Goal: Task Accomplishment & Management: Manage account settings

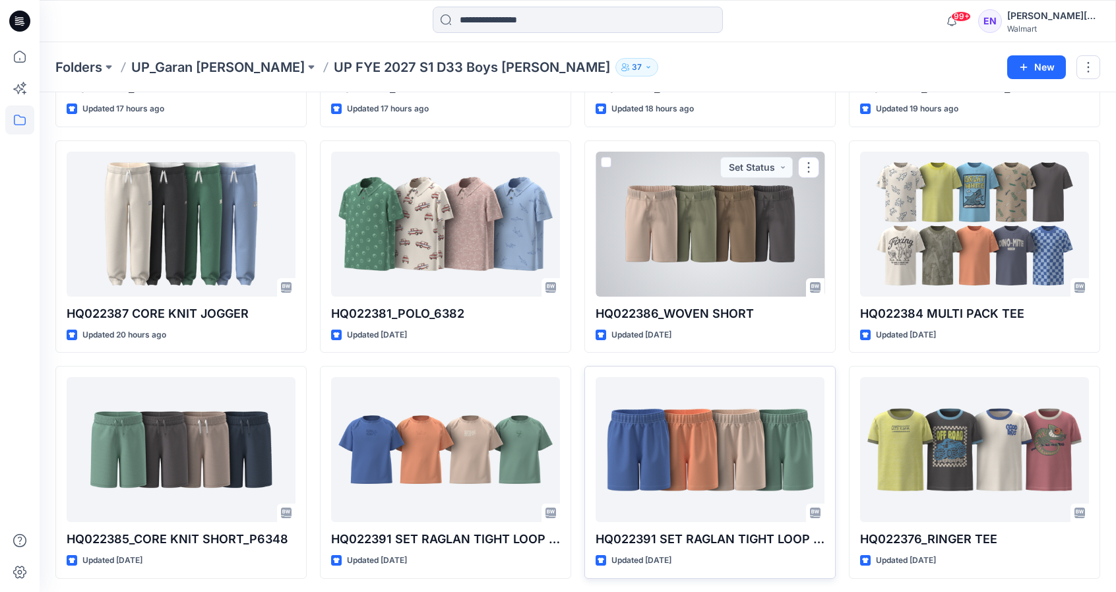
scroll to position [283, 0]
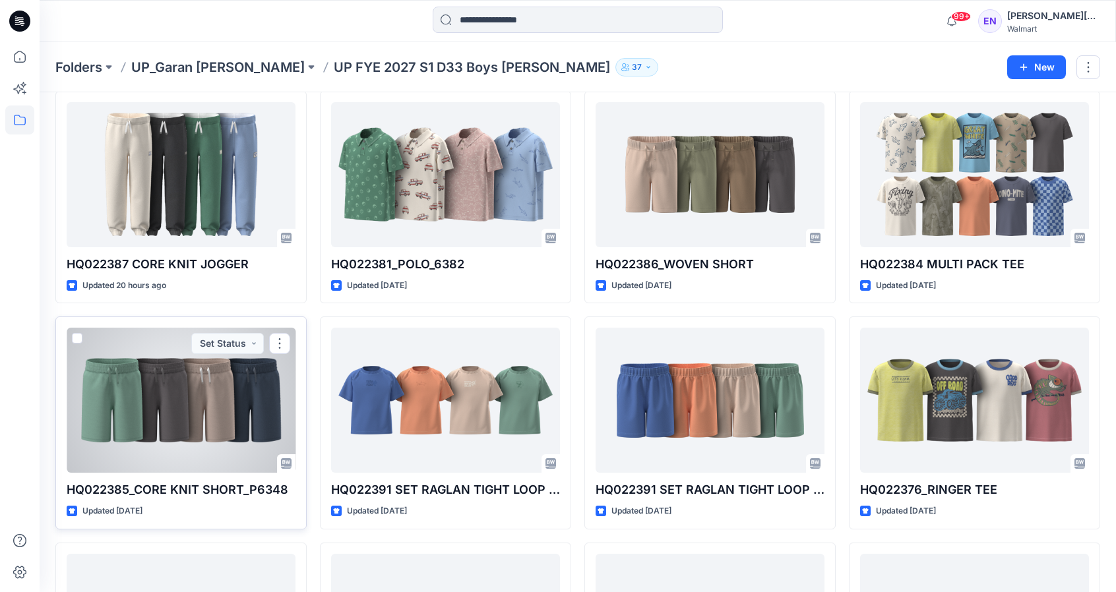
click at [214, 400] on div at bounding box center [181, 400] width 229 height 145
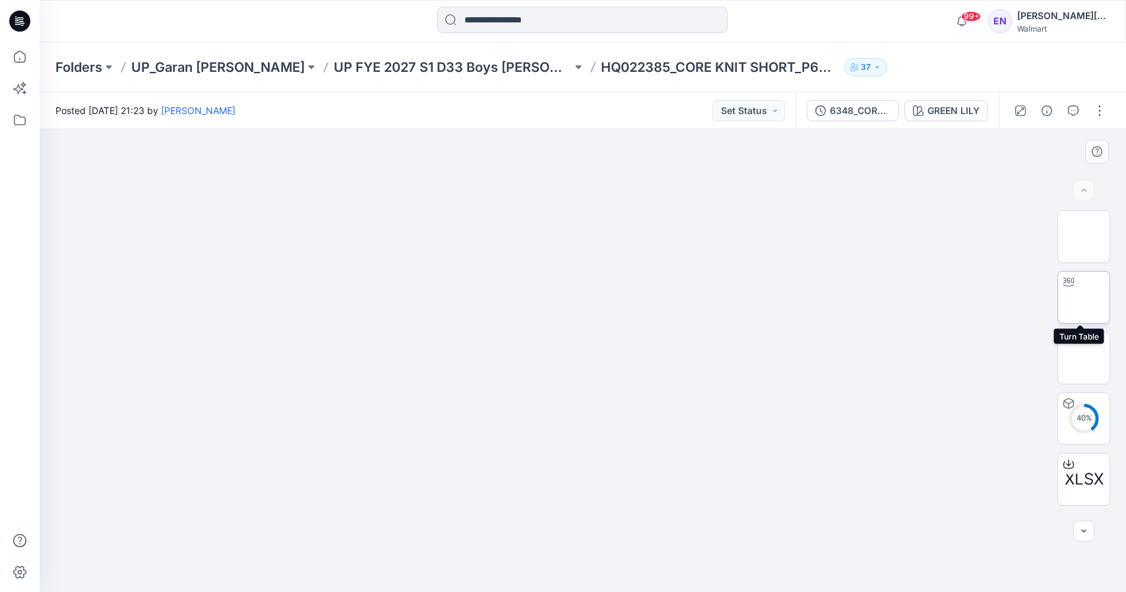
click at [1084, 298] on img at bounding box center [1084, 298] width 0 height 0
drag, startPoint x: 579, startPoint y: 573, endPoint x: 395, endPoint y: 474, distance: 209.0
click at [343, 503] on div at bounding box center [583, 360] width 1087 height 463
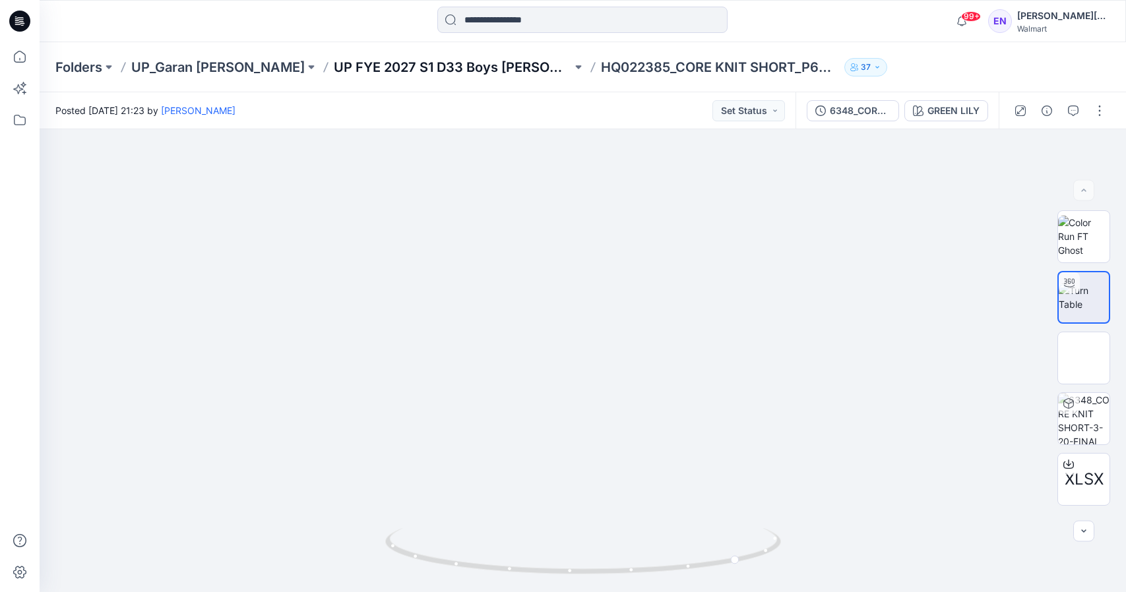
click at [426, 72] on p "UP FYE 2027 S1 D33 Boys [PERSON_NAME]" at bounding box center [453, 67] width 238 height 18
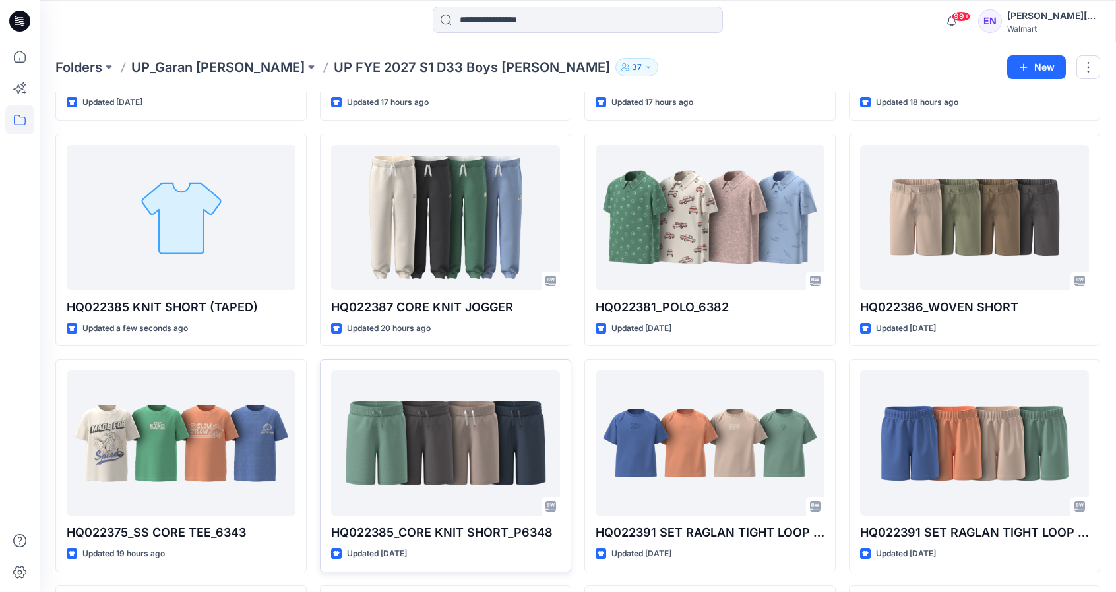
scroll to position [364, 0]
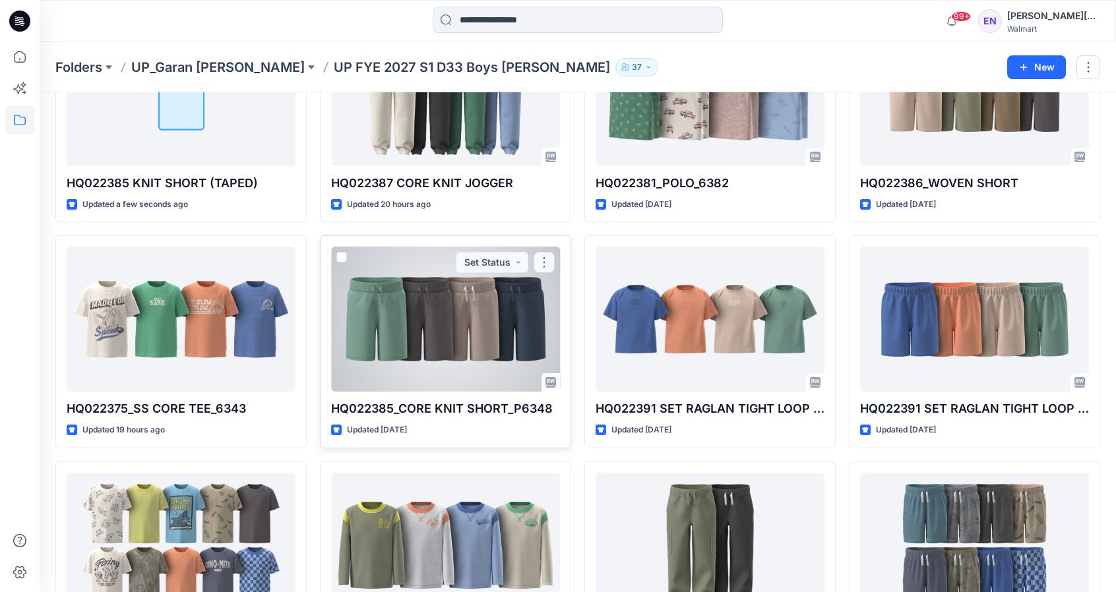
click at [550, 253] on button "button" at bounding box center [544, 262] width 21 height 21
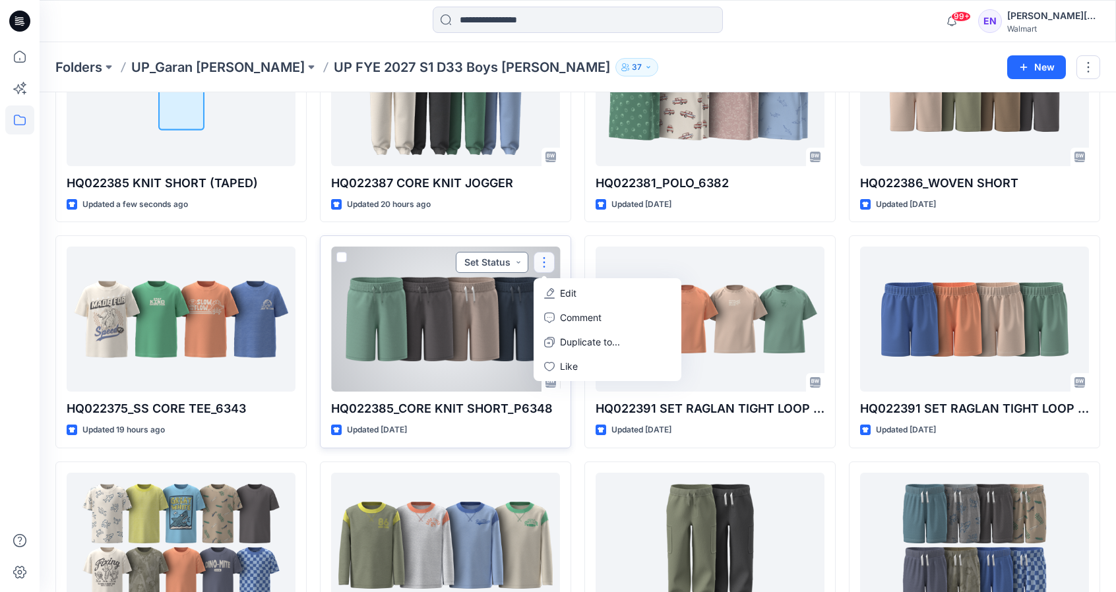
click at [521, 264] on button "Set Status" at bounding box center [492, 262] width 73 height 21
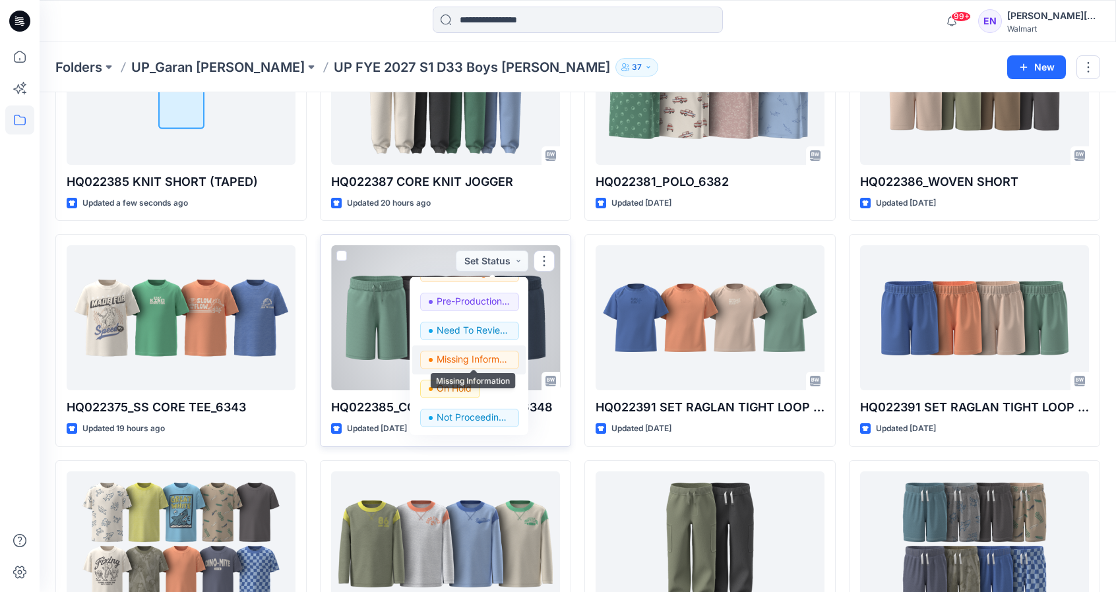
scroll to position [367, 0]
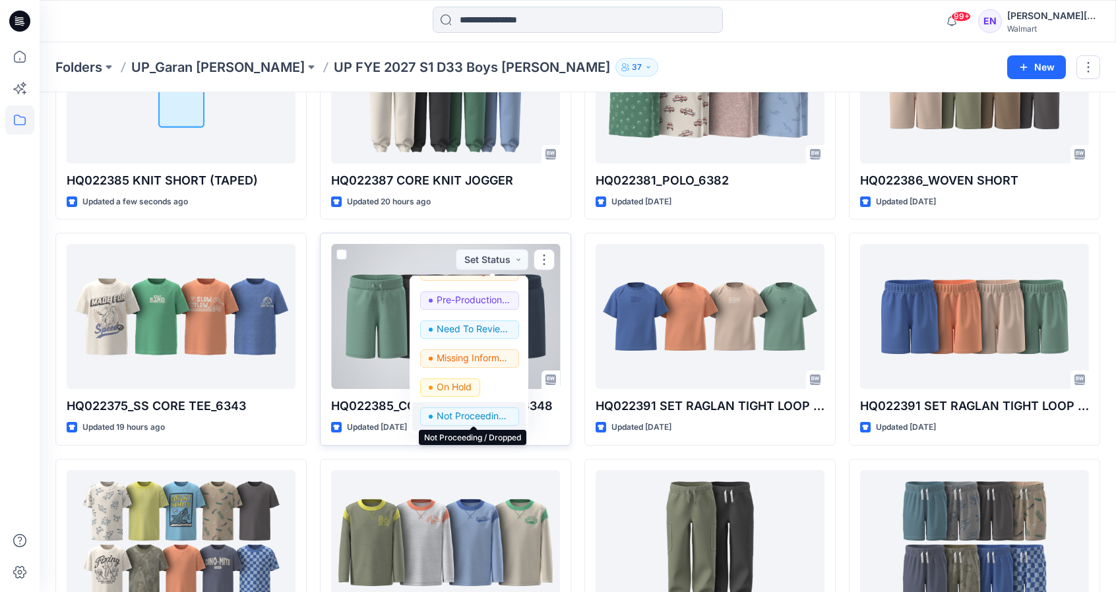
click at [473, 421] on p "Not Proceeding / Dropped" at bounding box center [474, 416] width 74 height 17
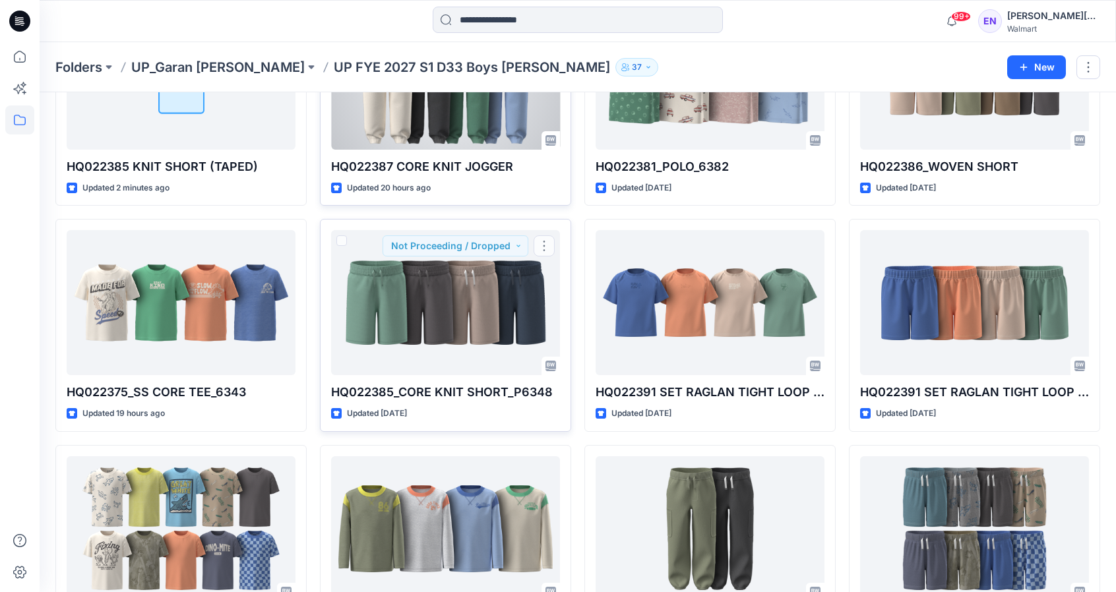
scroll to position [240, 0]
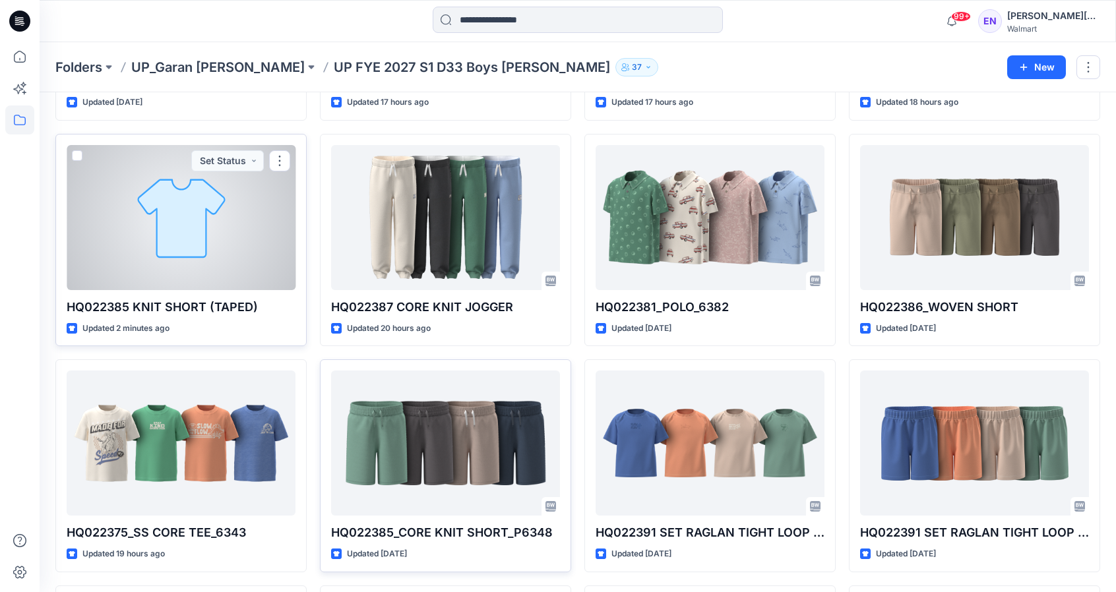
click at [181, 200] on div at bounding box center [181, 217] width 229 height 145
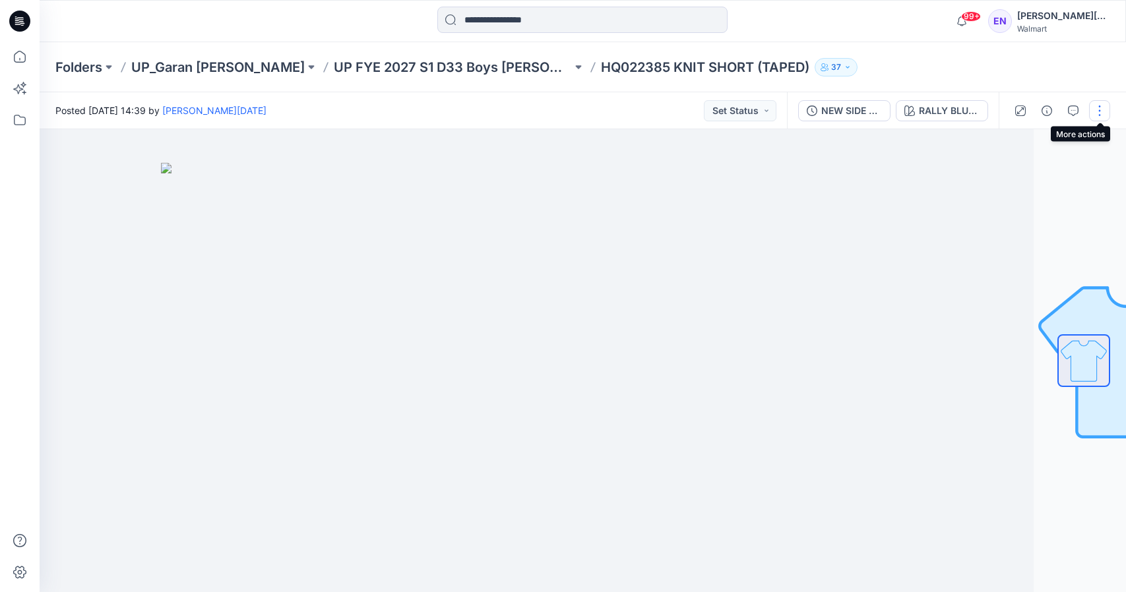
click at [1099, 107] on button "button" at bounding box center [1099, 110] width 21 height 21
click at [1030, 178] on button "Edit" at bounding box center [1044, 178] width 121 height 24
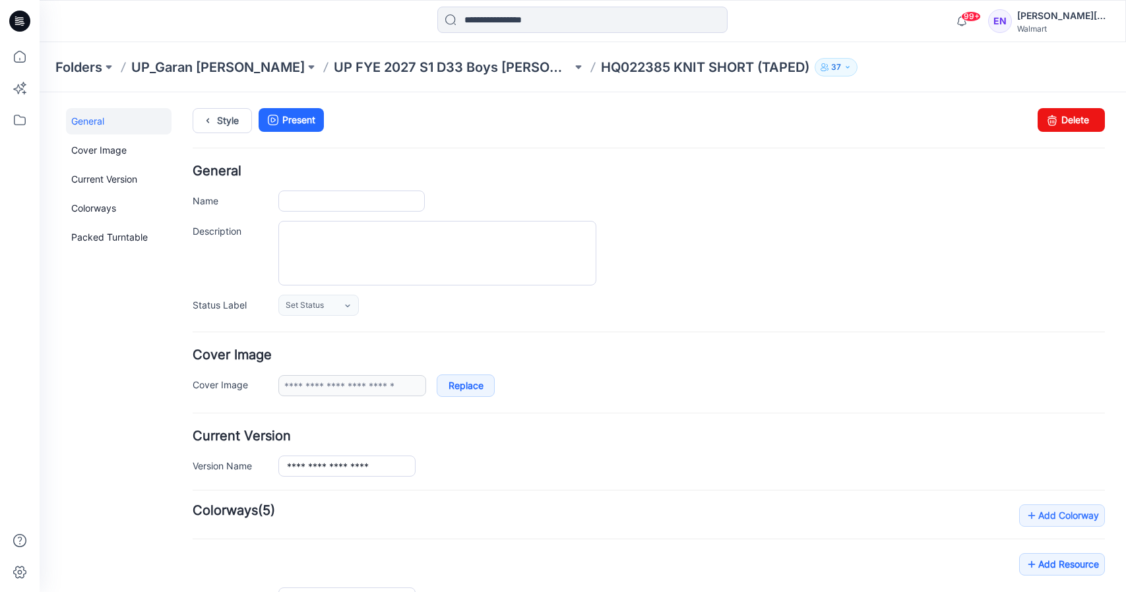
type input "**********"
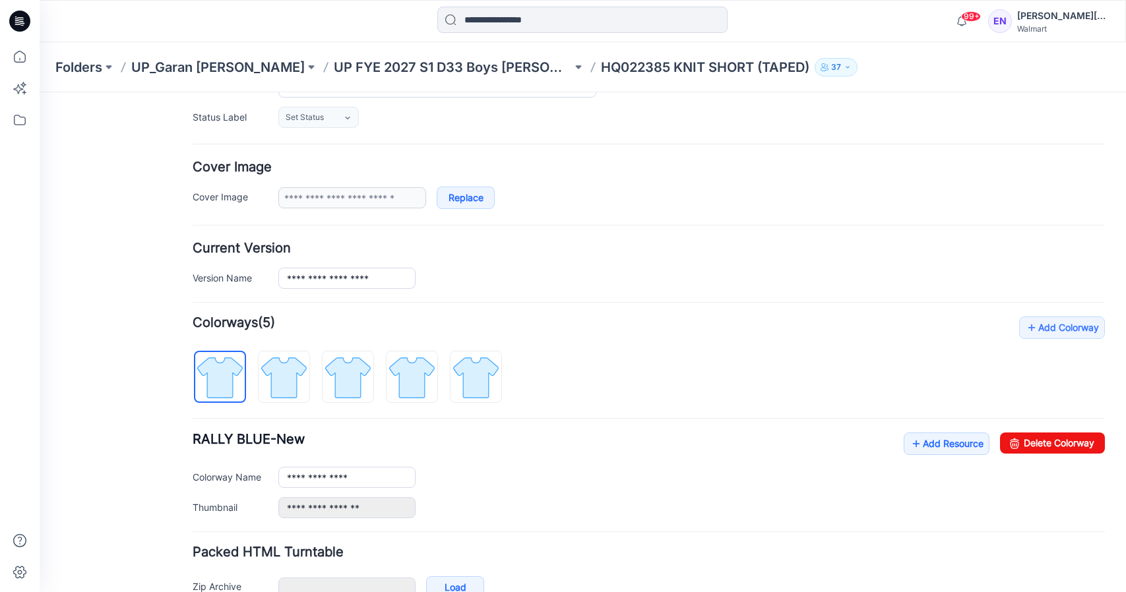
scroll to position [250, 0]
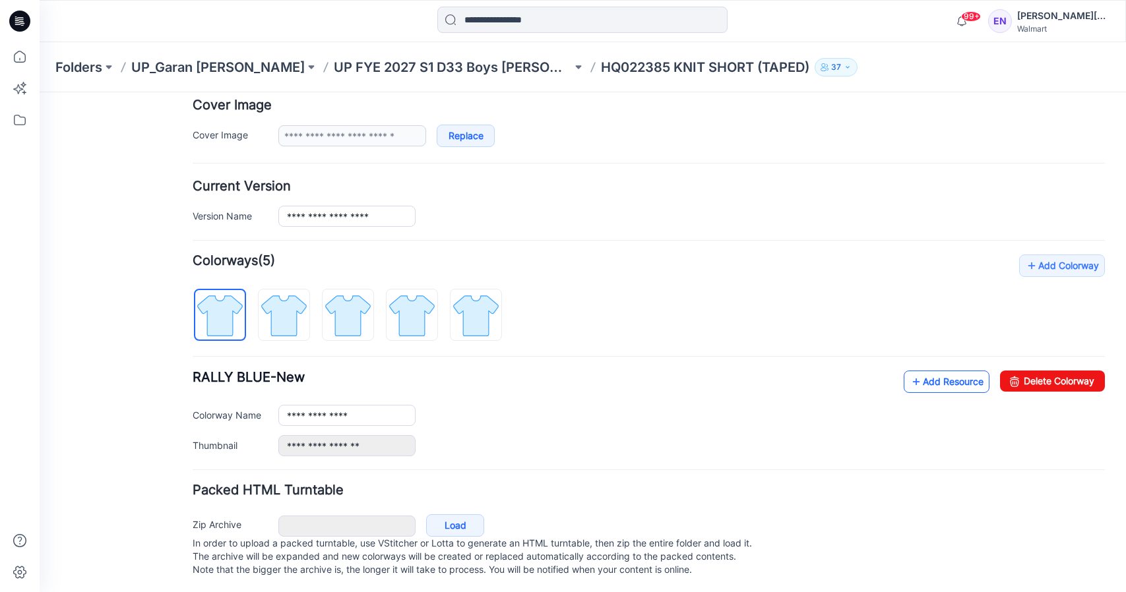
click at [930, 385] on link "Add Resource" at bounding box center [947, 382] width 86 height 22
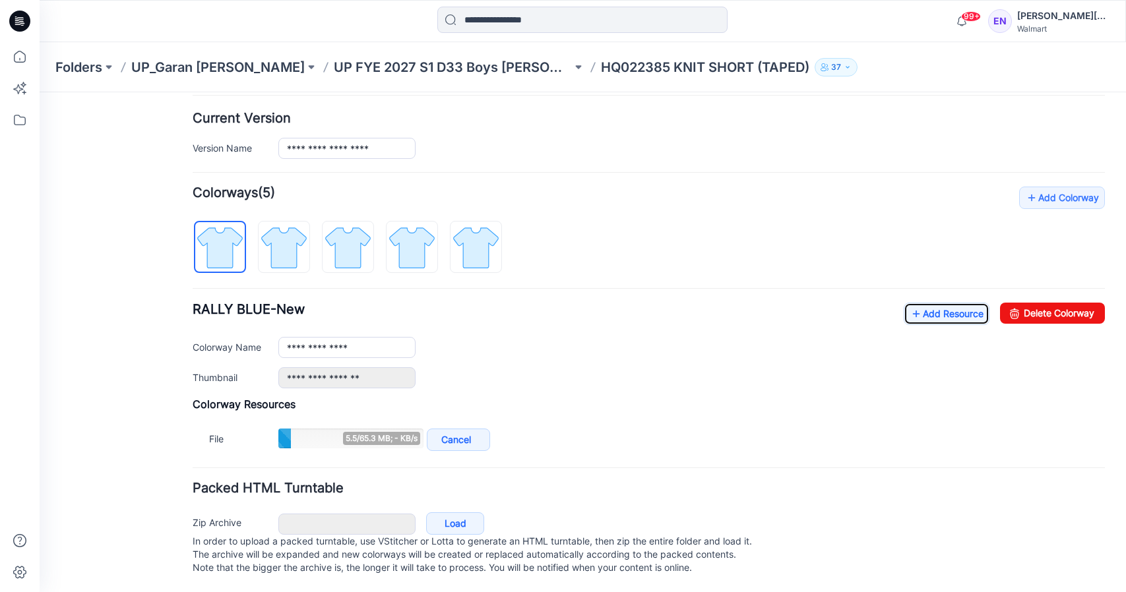
scroll to position [332, 0]
click at [930, 303] on link "Add Resource" at bounding box center [947, 314] width 86 height 22
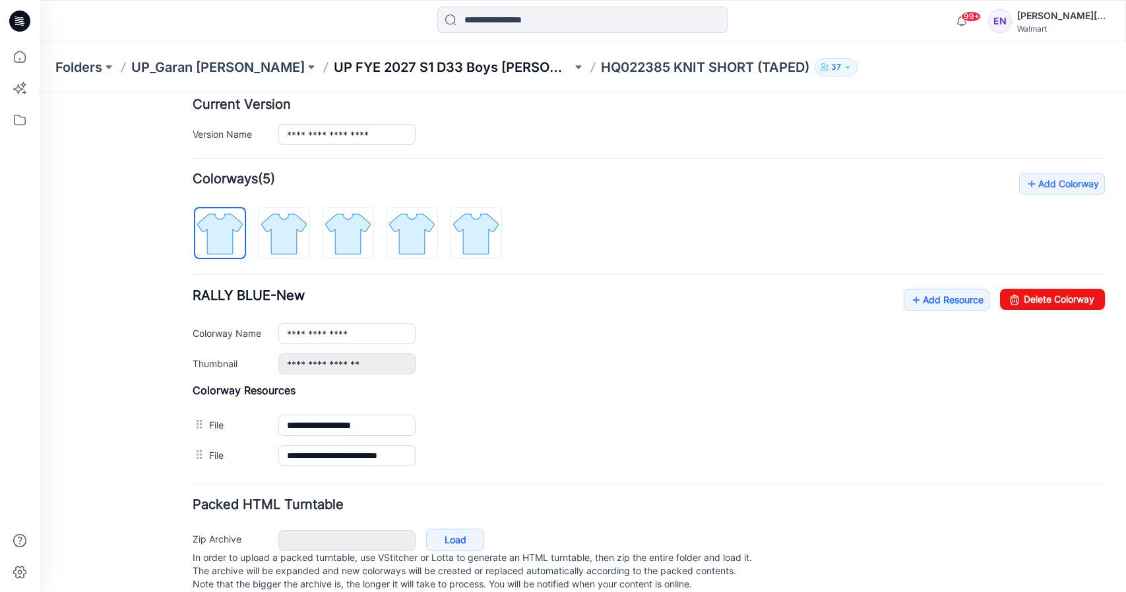
click at [431, 65] on p "UP FYE 2027 S1 D33 Boys [PERSON_NAME]" at bounding box center [453, 67] width 238 height 18
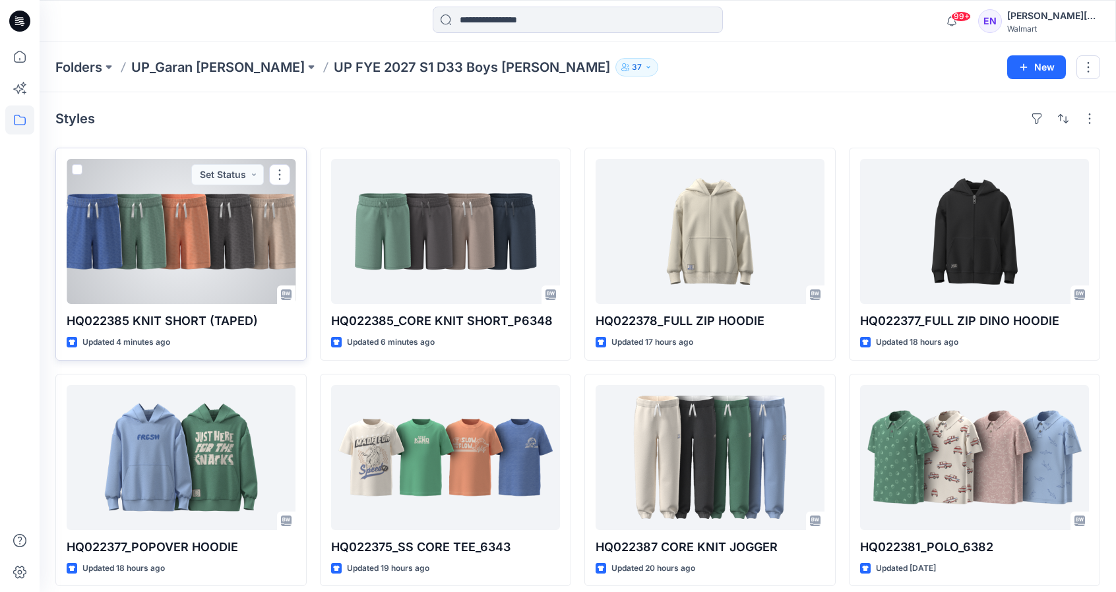
click at [207, 214] on div at bounding box center [181, 231] width 229 height 145
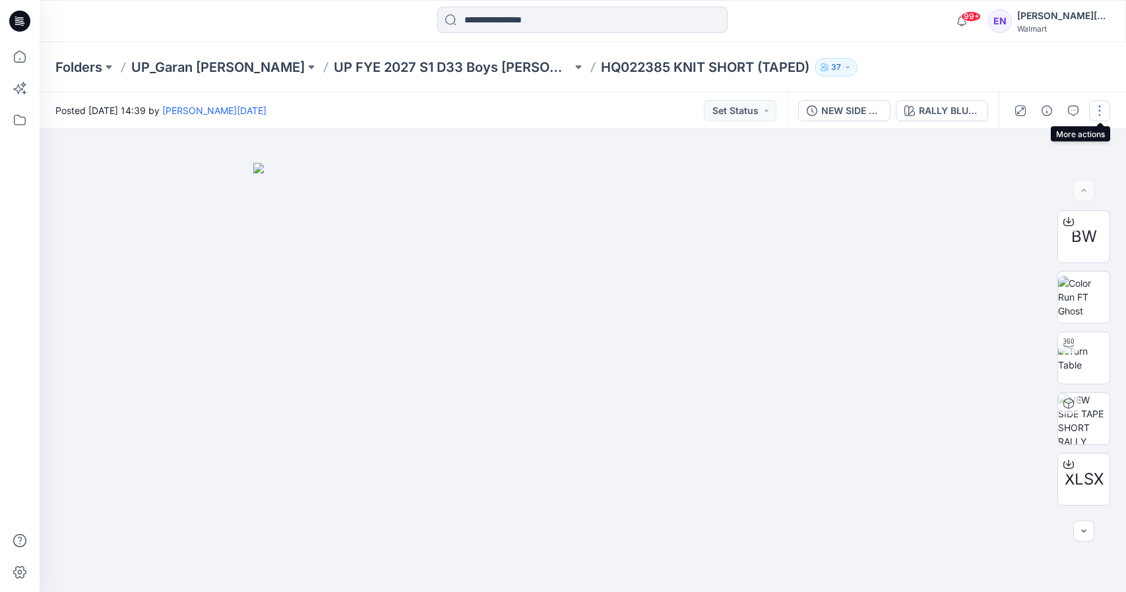
click at [1106, 115] on button "button" at bounding box center [1099, 110] width 21 height 21
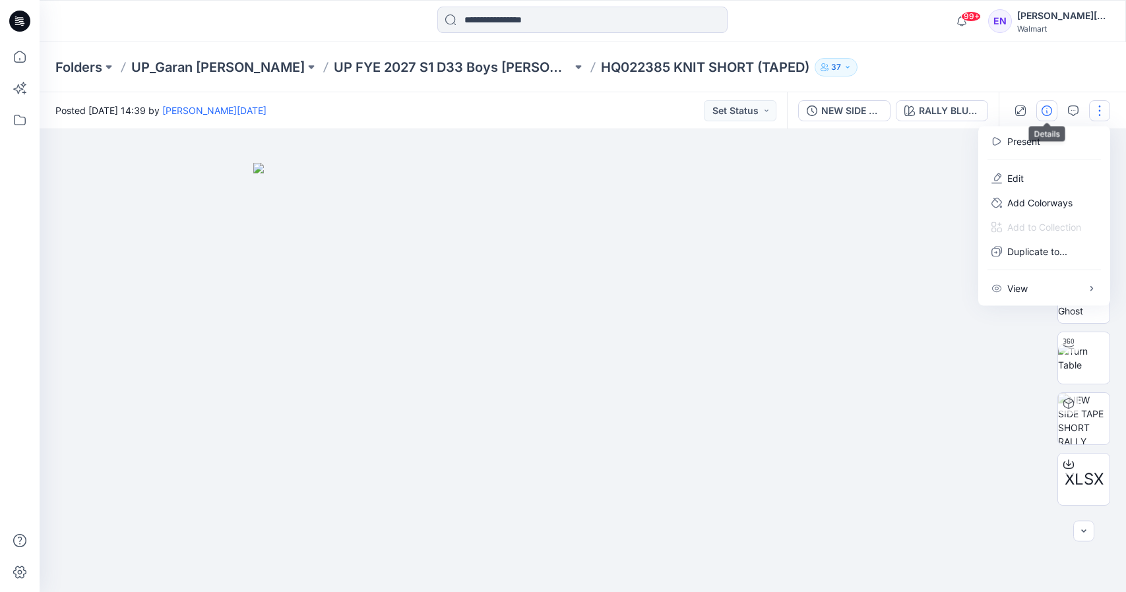
click at [1046, 111] on icon "button" at bounding box center [1047, 111] width 11 height 11
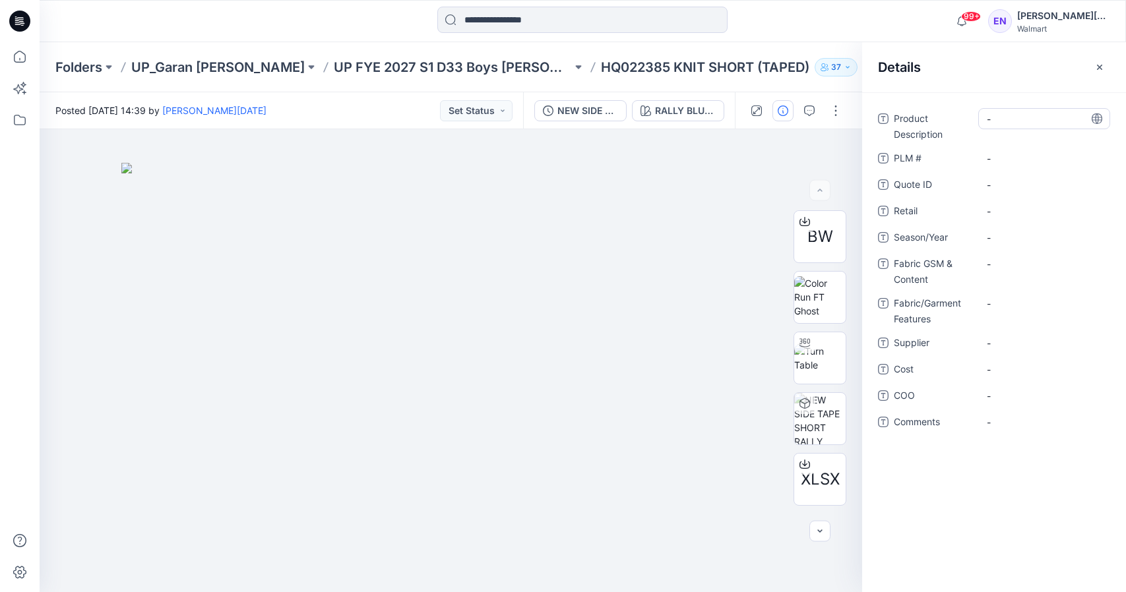
click at [1028, 113] on Description "-" at bounding box center [1044, 119] width 115 height 14
type textarea "**********"
click at [1005, 154] on \ "-" at bounding box center [1044, 159] width 115 height 14
type textarea "********"
click at [1008, 235] on span "-" at bounding box center [1044, 238] width 115 height 14
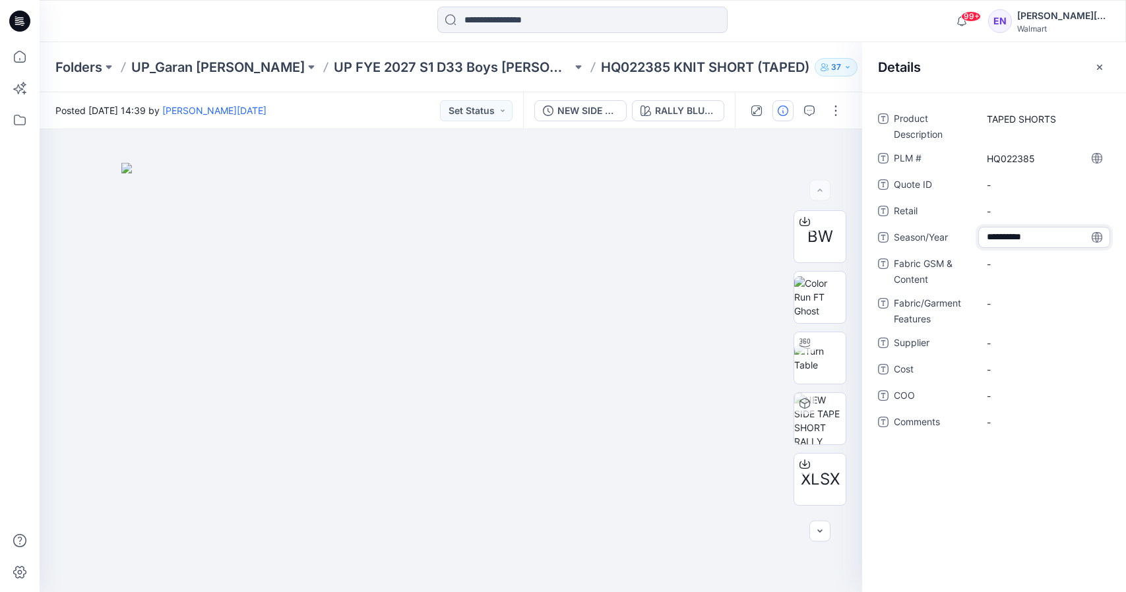
type textarea "**********"
click at [1022, 236] on span "-" at bounding box center [1044, 238] width 115 height 14
click at [1029, 268] on Content "-" at bounding box center [1044, 264] width 115 height 14
type textarea "**********"
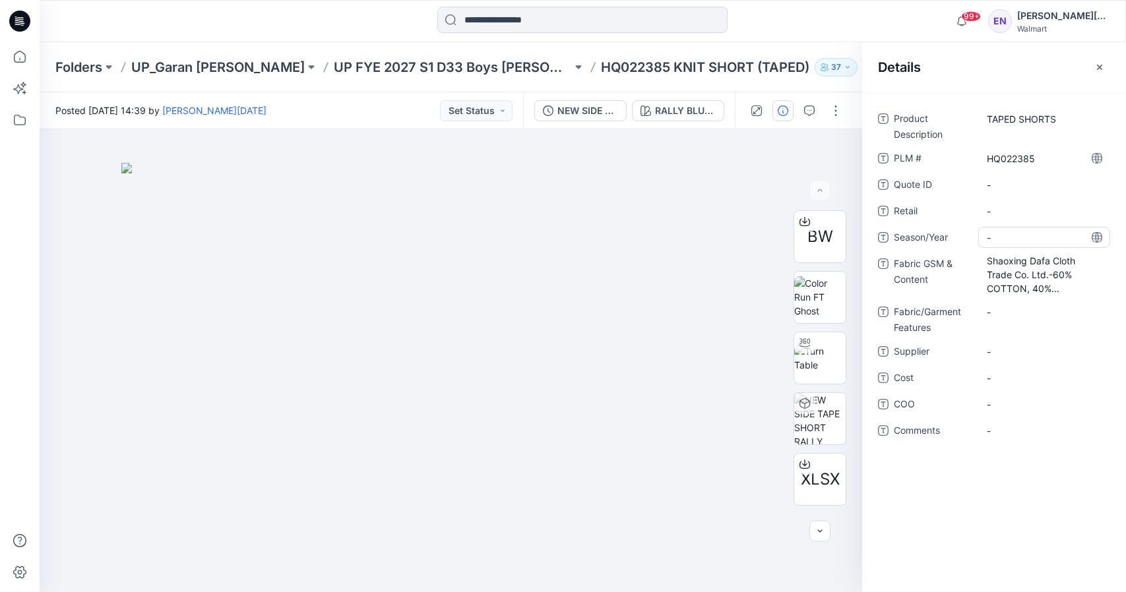
click at [1009, 235] on span "-" at bounding box center [1044, 238] width 115 height 14
type textarea "**********"
click at [1021, 346] on span "-" at bounding box center [1044, 352] width 115 height 14
type textarea "*"
type textarea "*****"
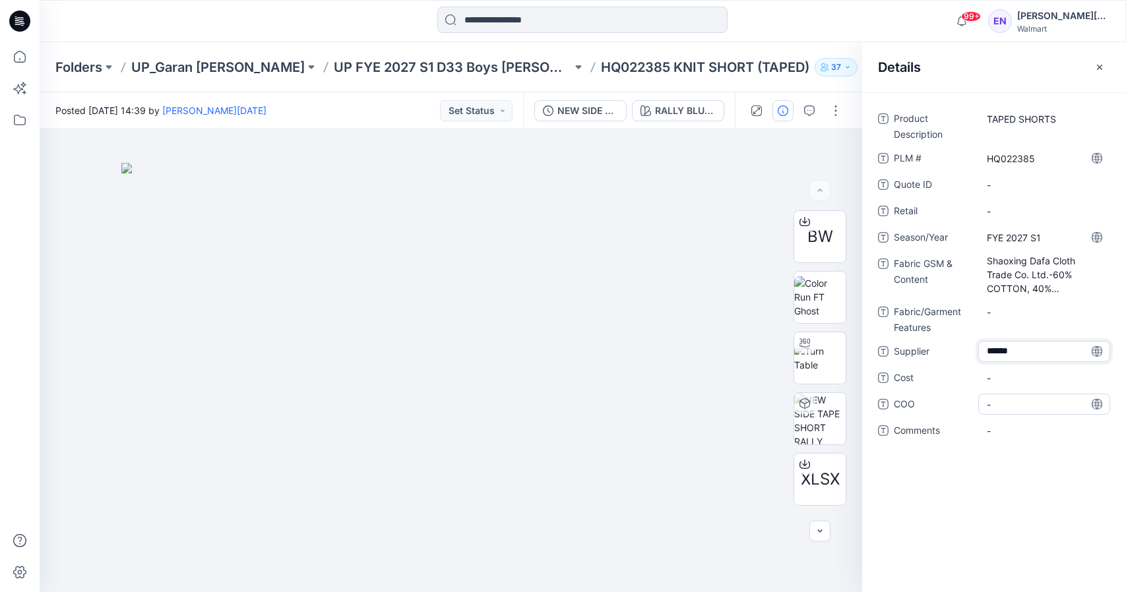
click at [1025, 410] on span "-" at bounding box center [1044, 405] width 115 height 14
click at [975, 282] on div "Fabric GSM & Content Shaoxing Dafa Cloth Trade Co. Ltd.-60% COTTON, 40% RECYCLE…" at bounding box center [994, 274] width 232 height 43
click at [910, 262] on span "Fabric GSM & Content" at bounding box center [933, 276] width 79 height 40
click at [1102, 68] on icon "button" at bounding box center [1100, 67] width 11 height 11
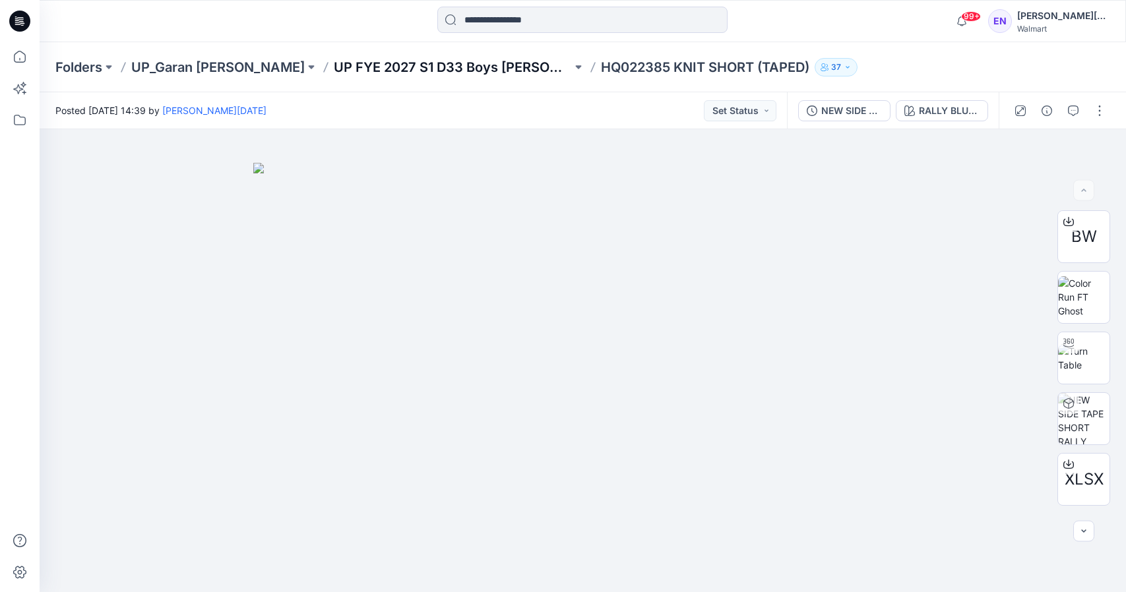
click at [436, 67] on p "UP FYE 2027 S1 D33 Boys [PERSON_NAME]" at bounding box center [453, 67] width 238 height 18
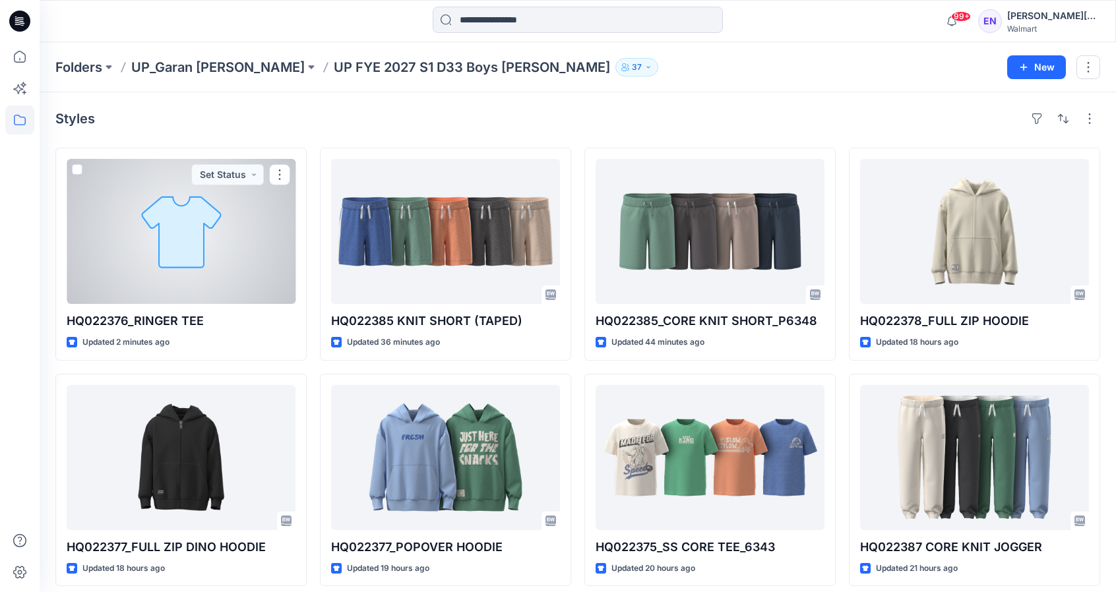
click at [257, 245] on div at bounding box center [181, 231] width 229 height 145
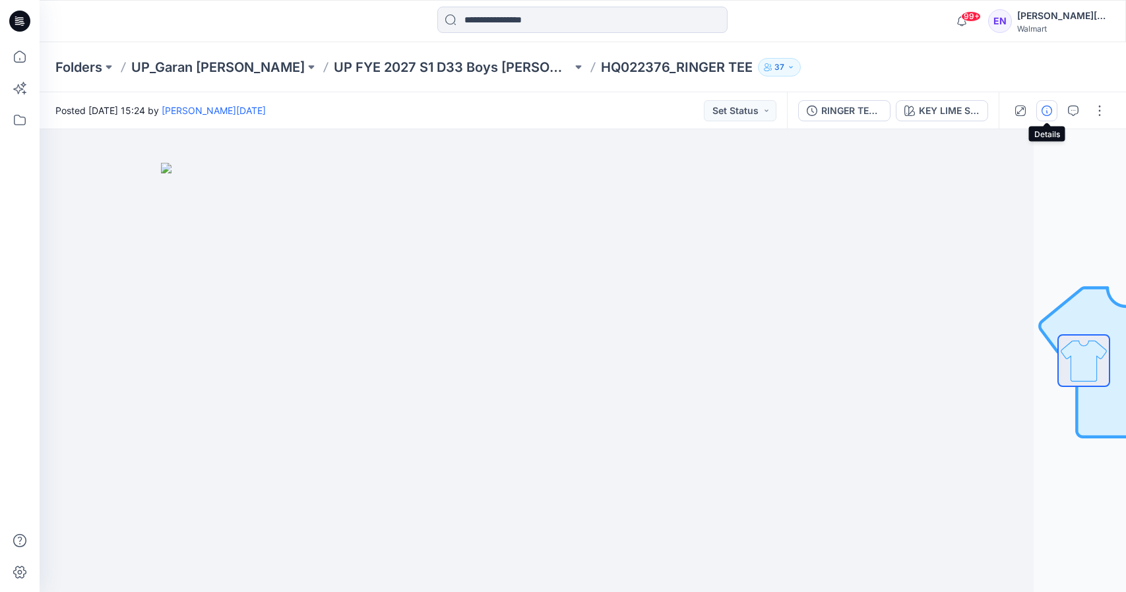
click at [1044, 106] on icon "button" at bounding box center [1047, 111] width 11 height 11
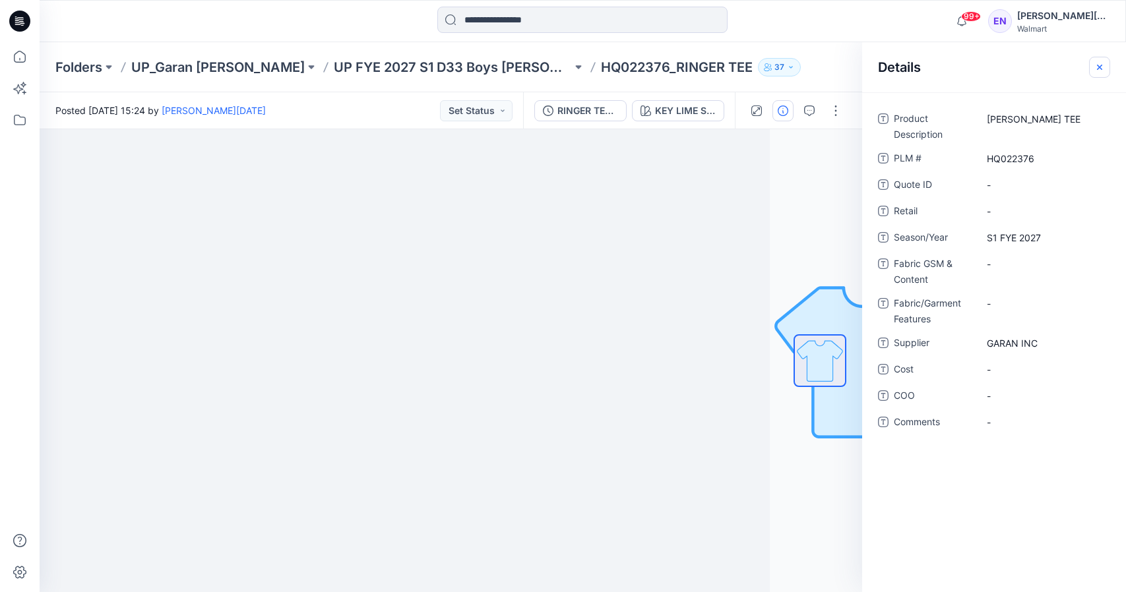
click at [1102, 74] on button "button" at bounding box center [1099, 67] width 21 height 21
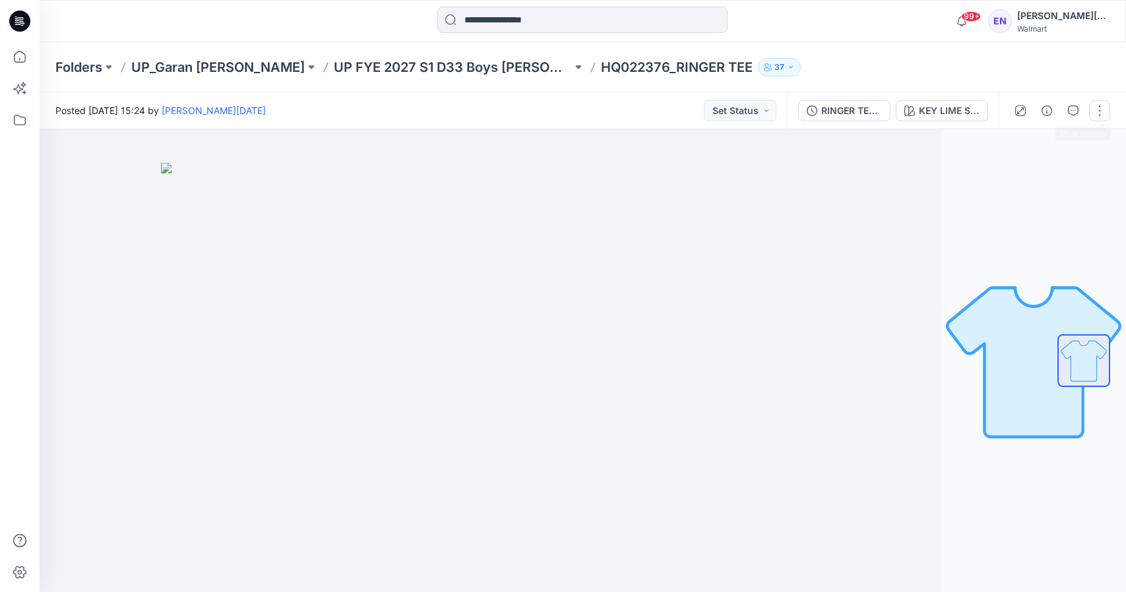
click at [1102, 110] on button "button" at bounding box center [1099, 110] width 21 height 21
click at [1069, 172] on button "Edit" at bounding box center [1044, 178] width 121 height 24
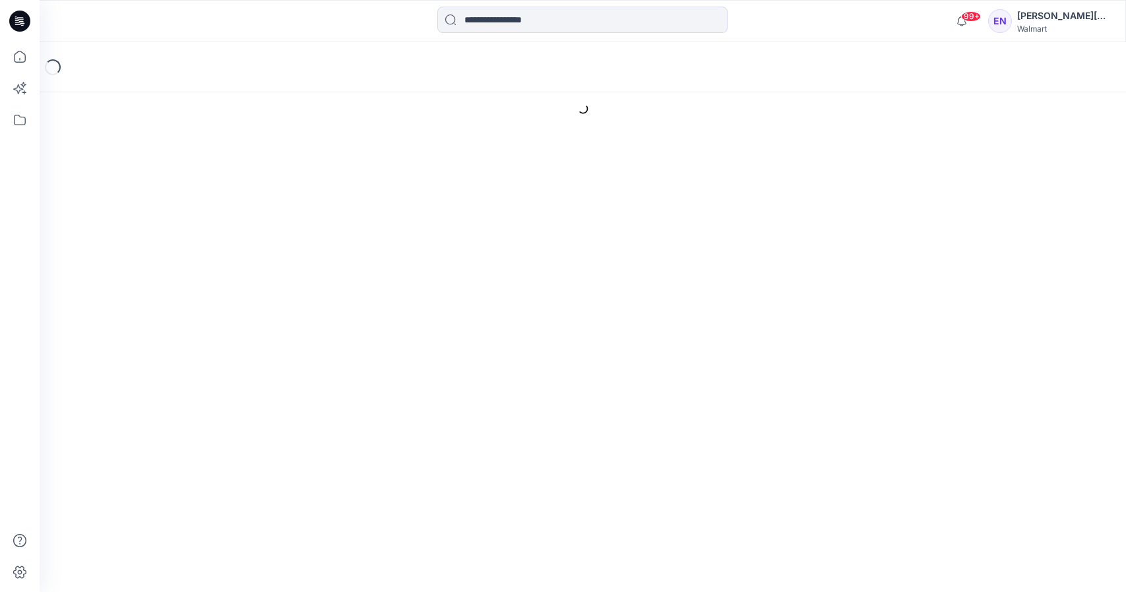
type input "**********"
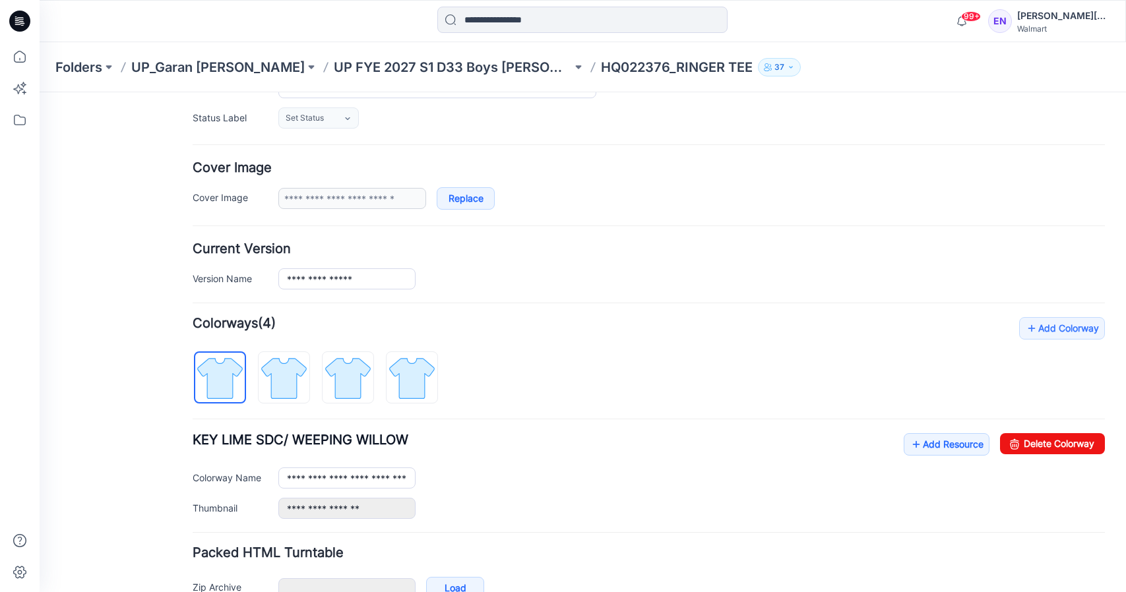
scroll to position [266, 0]
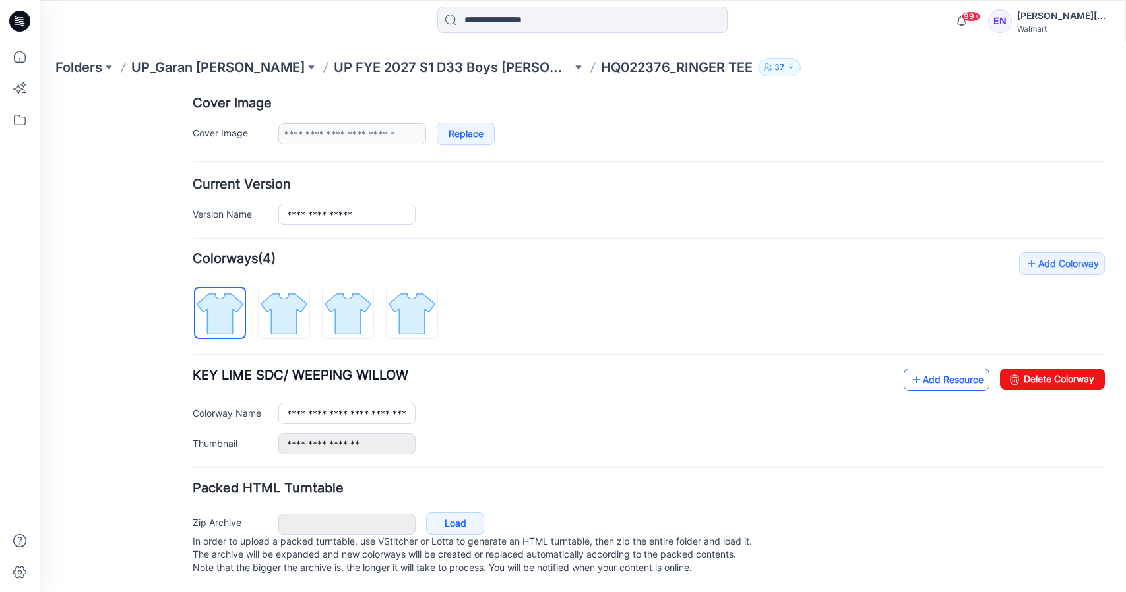
click at [949, 369] on link "Add Resource" at bounding box center [947, 380] width 86 height 22
click at [943, 369] on link "Add Resource" at bounding box center [947, 380] width 86 height 22
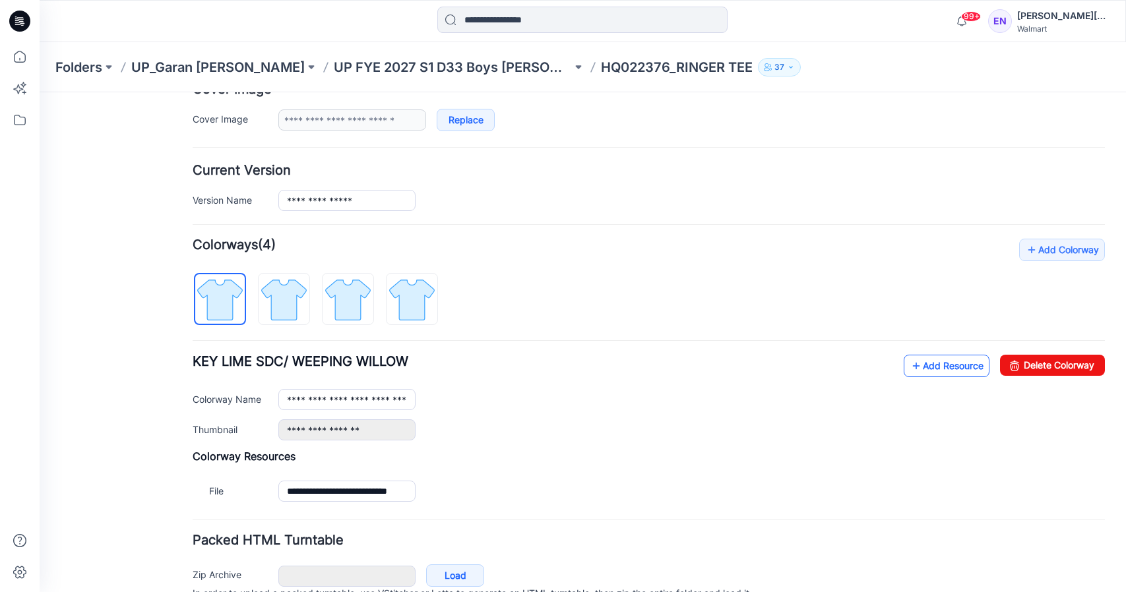
click at [936, 364] on link "Add Resource" at bounding box center [947, 366] width 86 height 22
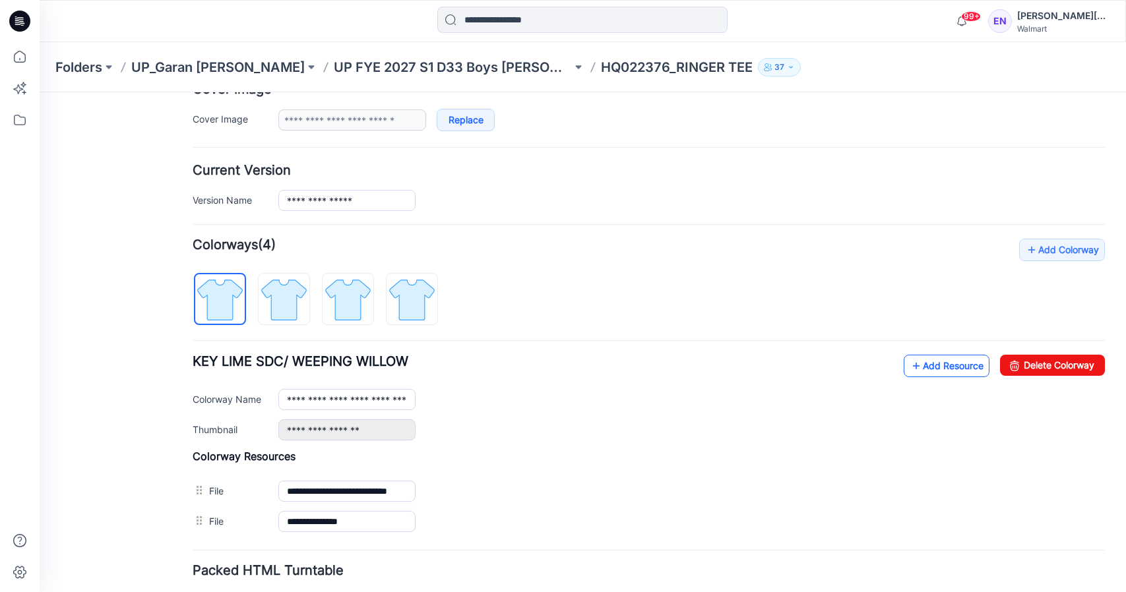
click at [912, 369] on link "Add Resource" at bounding box center [947, 366] width 86 height 22
click at [910, 366] on icon at bounding box center [916, 366] width 13 height 21
click at [960, 369] on link "Add Resource" at bounding box center [947, 366] width 86 height 22
click at [431, 65] on p "UP FYE 2027 S1 D33 Boys [PERSON_NAME]" at bounding box center [453, 67] width 238 height 18
